Goal: Task Accomplishment & Management: Manage account settings

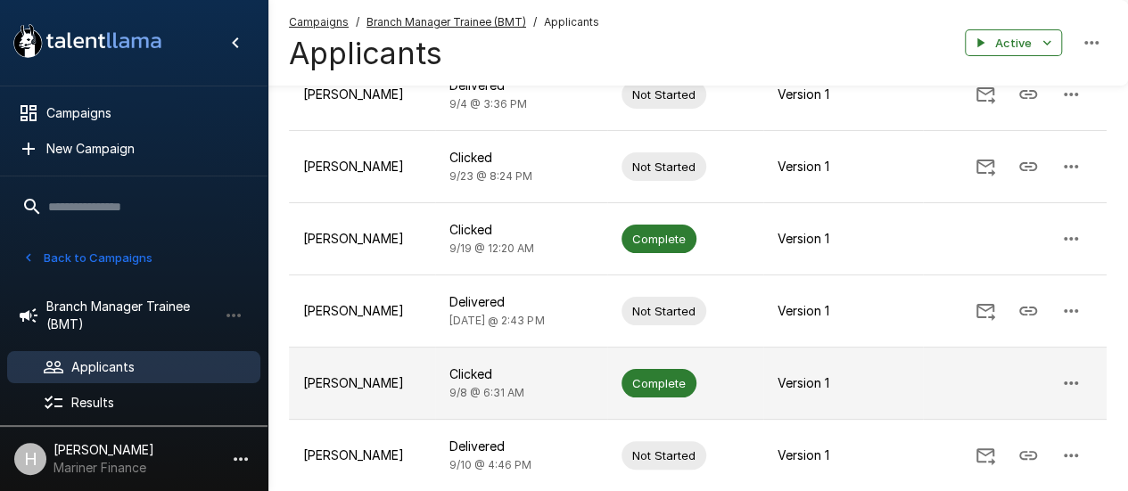
scroll to position [446, 0]
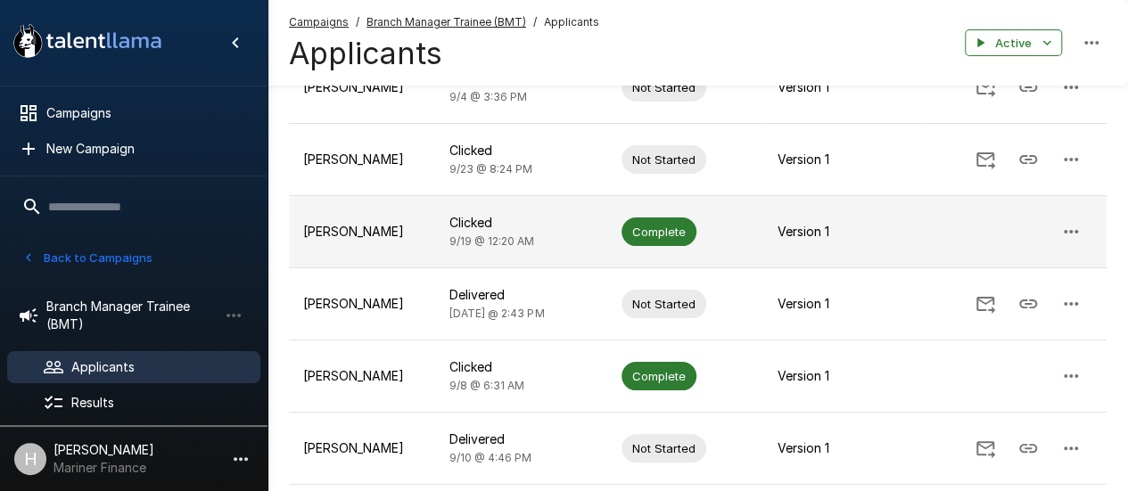
click at [334, 229] on p "[PERSON_NAME]" at bounding box center [362, 232] width 118 height 18
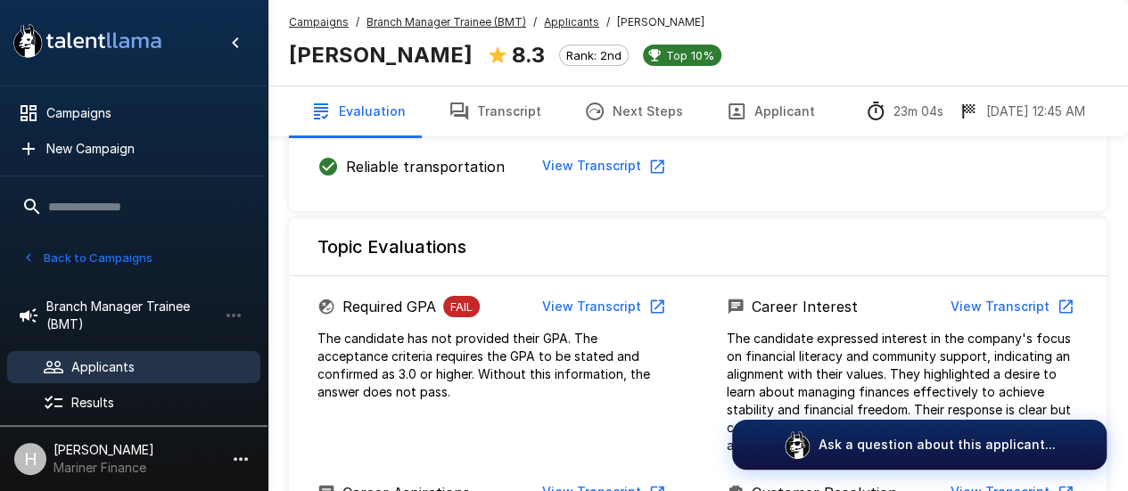
scroll to position [714, 0]
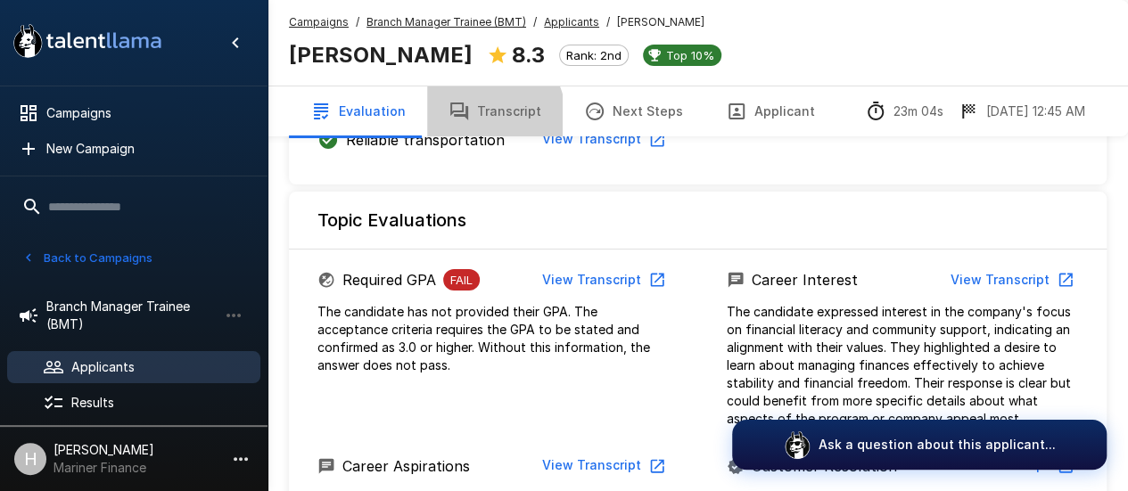
click at [466, 120] on button "Transcript" at bounding box center [495, 112] width 136 height 50
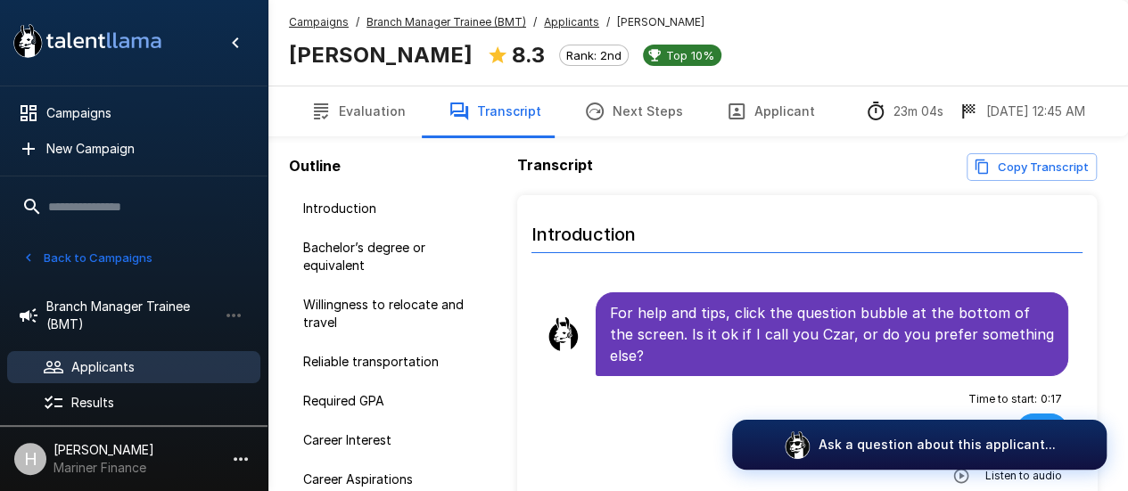
click at [374, 126] on button "Evaluation" at bounding box center [358, 112] width 138 height 50
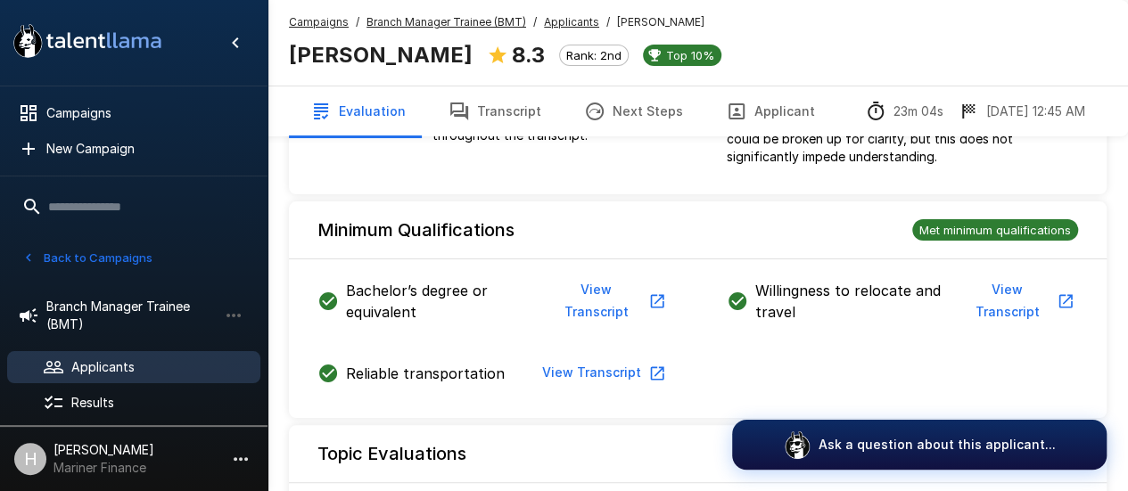
scroll to position [357, 0]
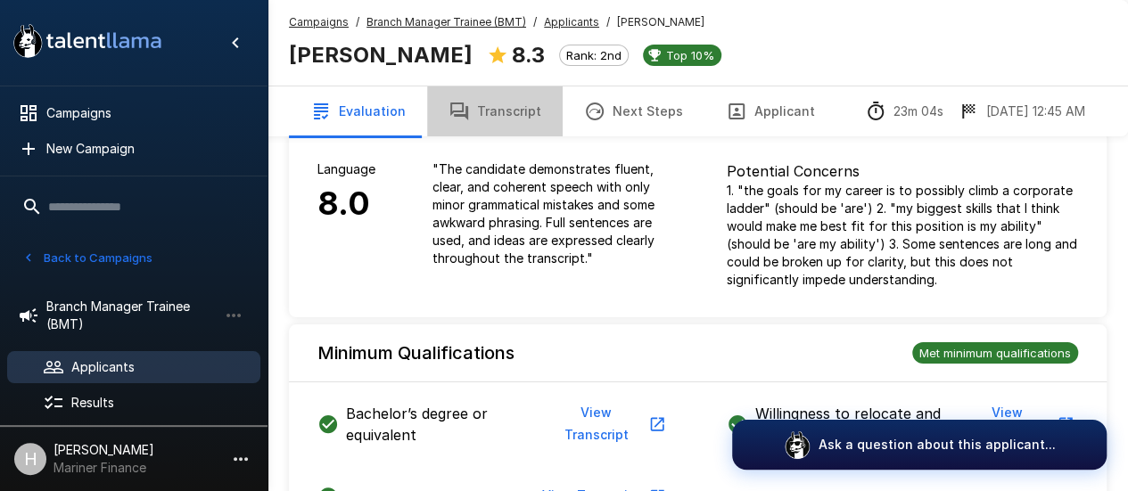
click at [517, 112] on button "Transcript" at bounding box center [495, 112] width 136 height 50
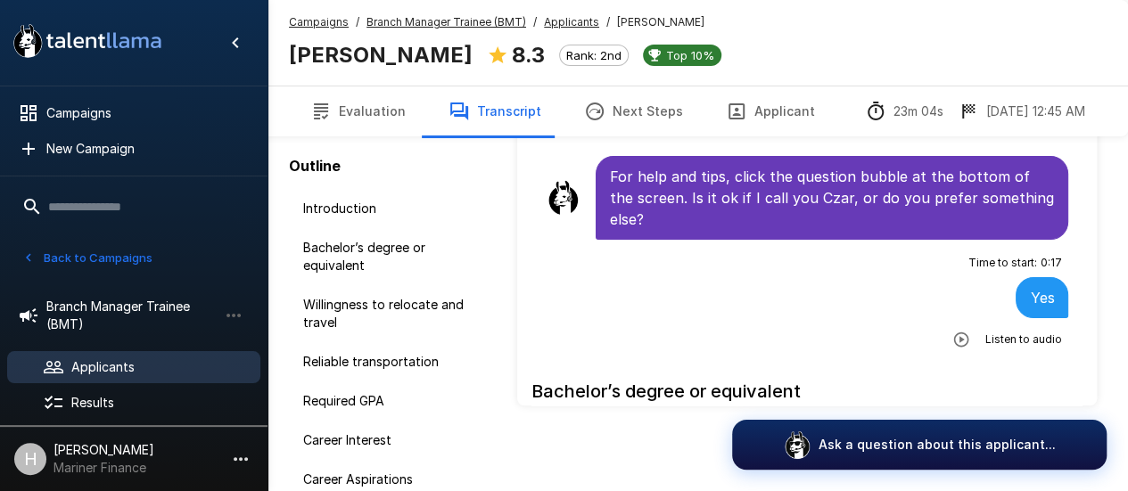
scroll to position [136, 0]
